Goal: Information Seeking & Learning: Learn about a topic

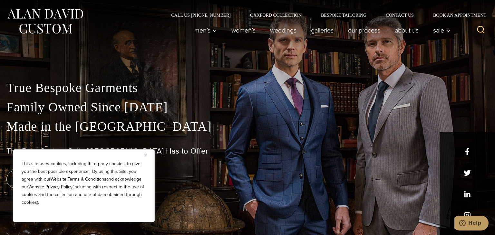
click at [146, 156] on img "Close" at bounding box center [145, 155] width 3 height 3
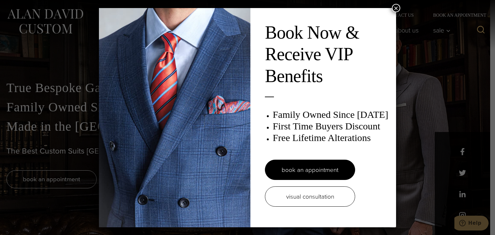
click at [396, 7] on button "×" at bounding box center [396, 8] width 8 height 8
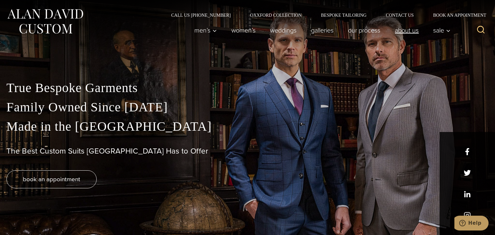
click at [409, 32] on link "About Us" at bounding box center [407, 30] width 38 height 13
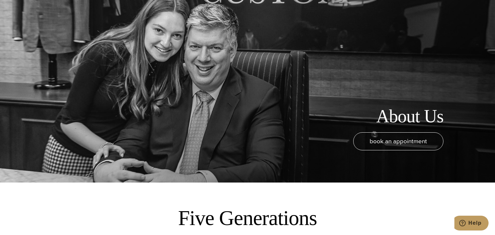
scroll to position [52, 0]
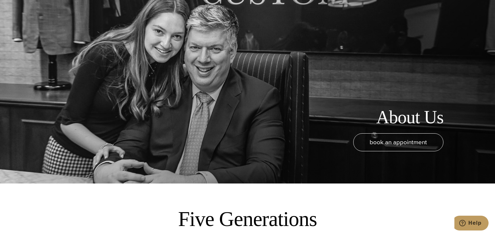
click at [0, 80] on div "About Us book an appointment" at bounding box center [247, 65] width 495 height 235
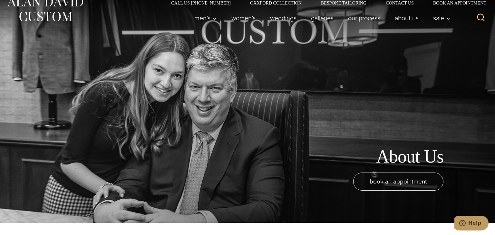
scroll to position [0, 0]
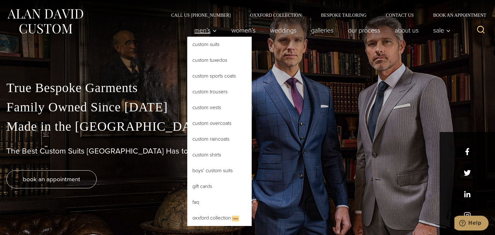
click at [207, 33] on span "Men’s" at bounding box center [205, 30] width 23 height 6
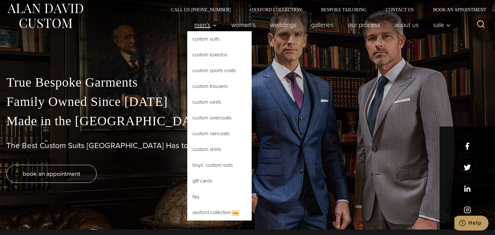
scroll to position [6, 0]
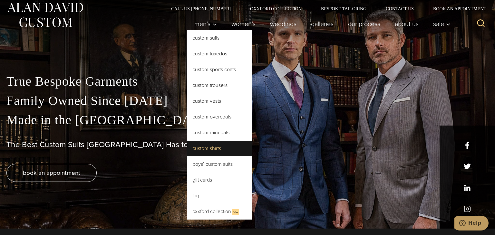
click at [210, 150] on link "Custom Shirts" at bounding box center [219, 148] width 64 height 15
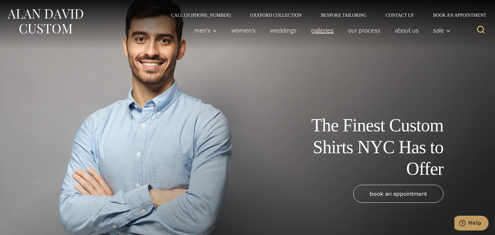
click at [320, 33] on link "Galleries" at bounding box center [322, 30] width 37 height 13
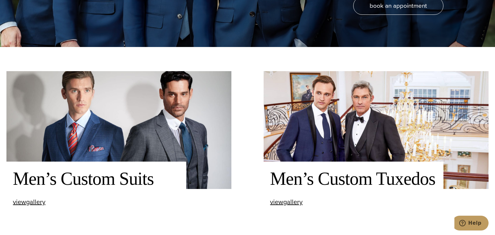
scroll to position [189, 0]
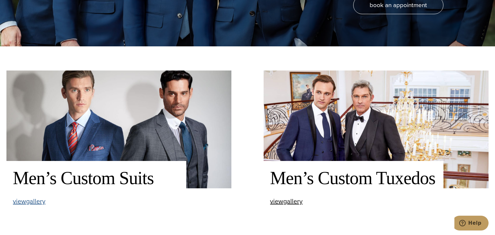
click at [26, 203] on span "view Men’s Custom Suits gallery" at bounding box center [29, 202] width 33 height 10
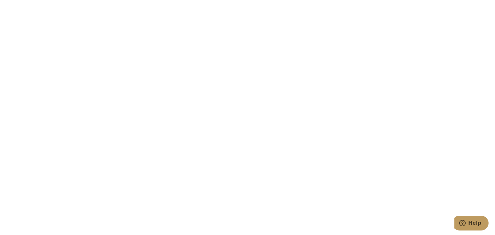
scroll to position [756, 0]
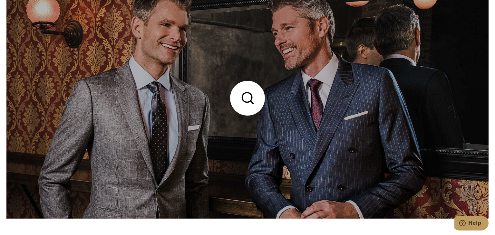
click at [362, 125] on link at bounding box center [247, 98] width 482 height 241
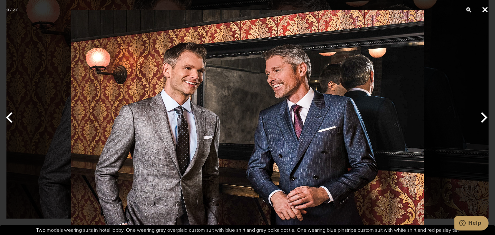
click at [483, 14] on button "Close" at bounding box center [485, 9] width 16 height 19
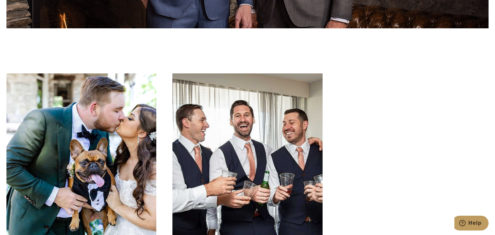
scroll to position [2990, 0]
